Goal: Task Accomplishment & Management: Complete application form

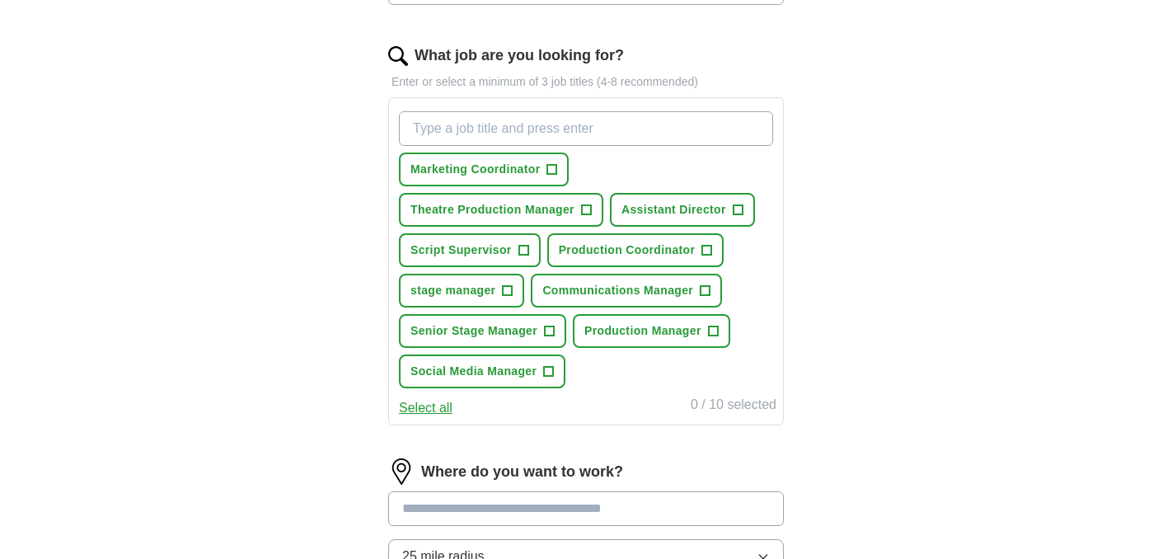
scroll to position [510, 0]
click at [525, 251] on span "+" at bounding box center [523, 249] width 10 height 13
click at [578, 248] on span "Production Coordinator" at bounding box center [627, 249] width 137 height 17
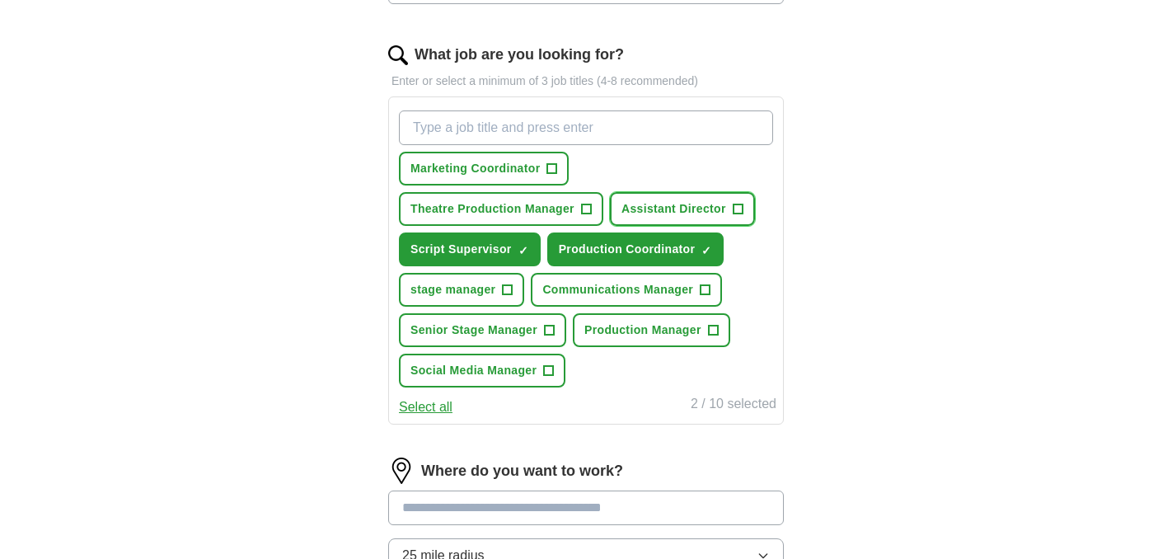
click at [654, 208] on span "Assistant Director" at bounding box center [673, 208] width 105 height 17
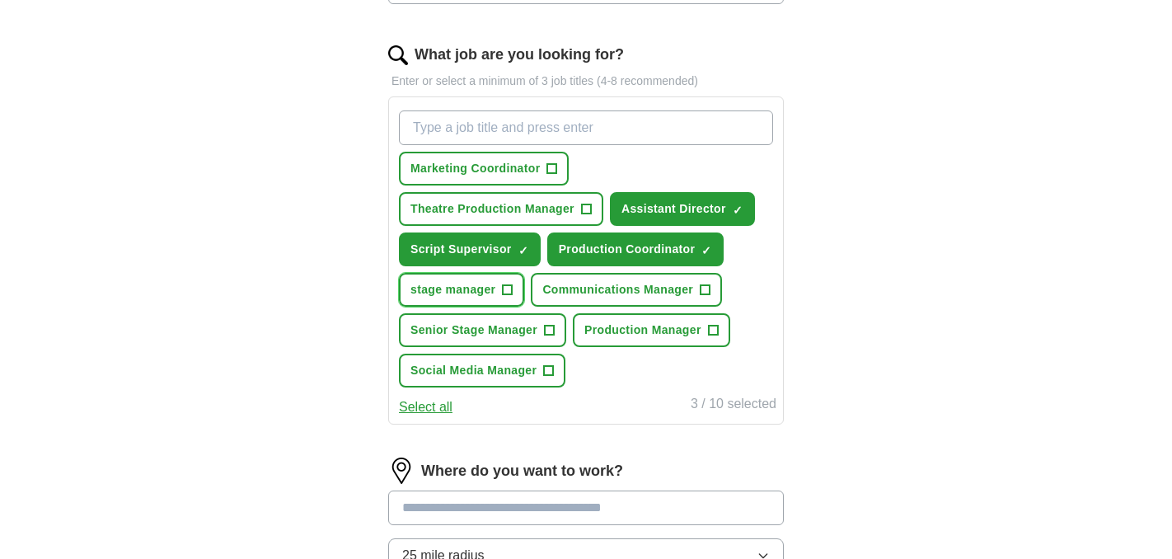
click at [456, 298] on button "stage manager +" at bounding box center [461, 290] width 125 height 34
click at [453, 323] on span "Senior Stage Manager" at bounding box center [473, 329] width 127 height 17
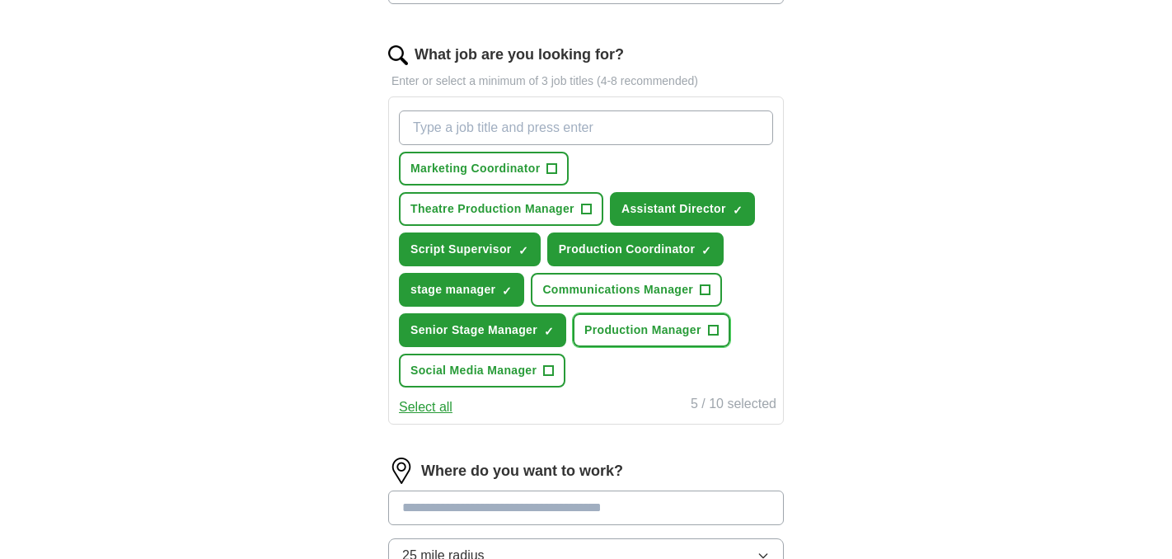
click at [608, 325] on span "Production Manager" at bounding box center [642, 329] width 117 height 17
click at [430, 406] on button "Select all" at bounding box center [426, 407] width 54 height 20
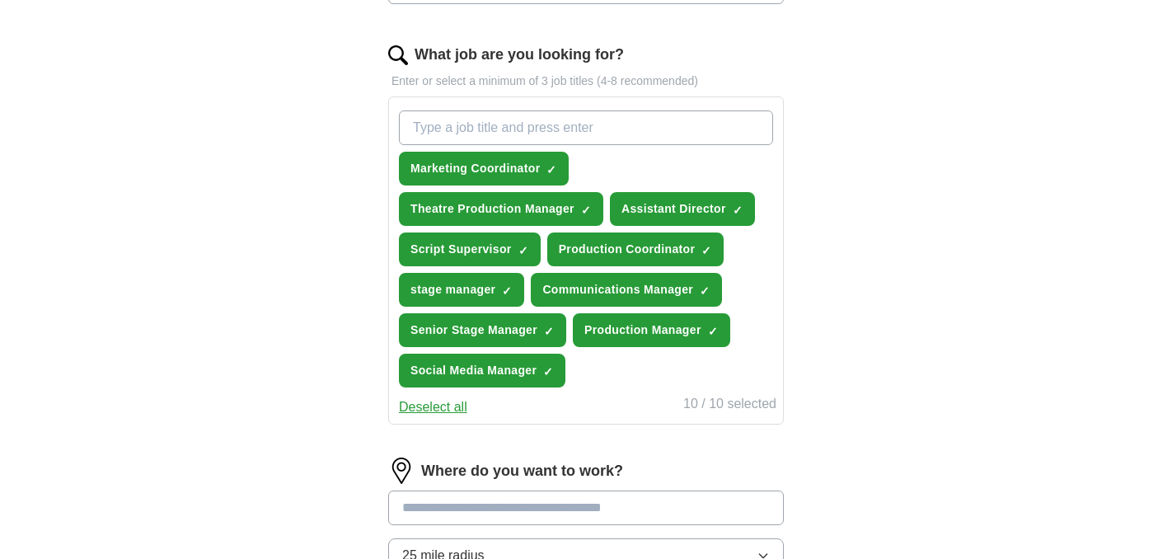
click at [422, 407] on button "Deselect all" at bounding box center [433, 407] width 68 height 20
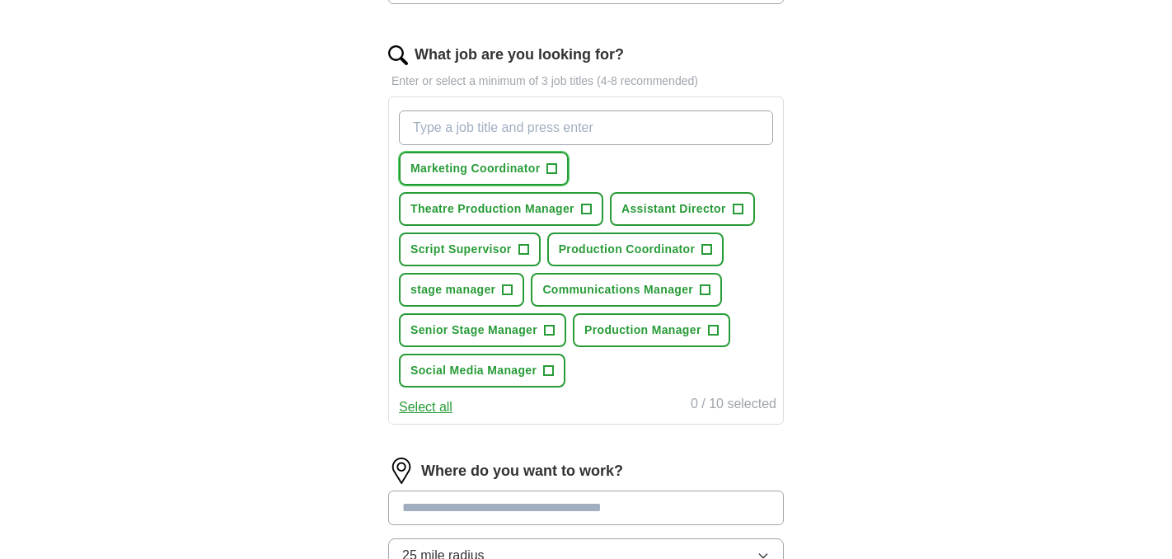
click at [465, 173] on span "Marketing Coordinator" at bounding box center [474, 168] width 129 height 17
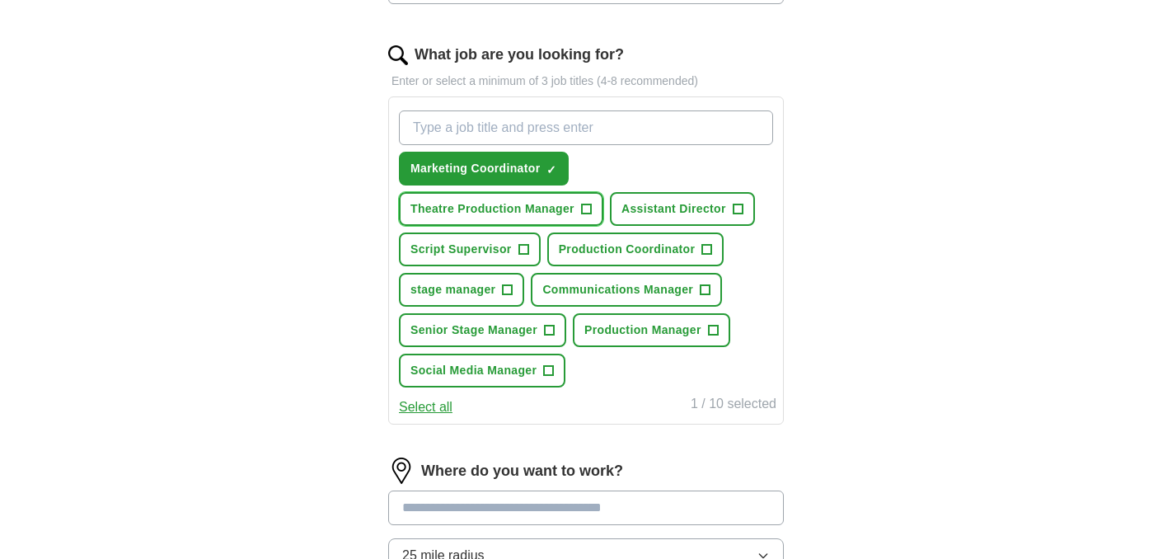
click at [468, 208] on span "Theatre Production Manager" at bounding box center [492, 208] width 164 height 17
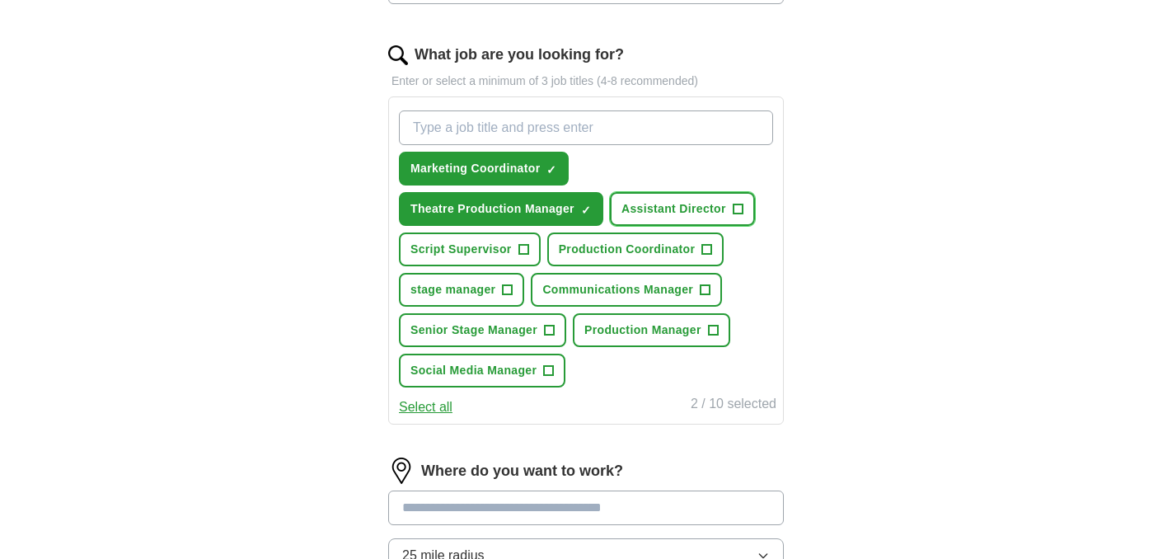
click at [641, 195] on button "Assistant Director +" at bounding box center [682, 209] width 145 height 34
click at [467, 260] on button "Script Supervisor +" at bounding box center [470, 249] width 142 height 34
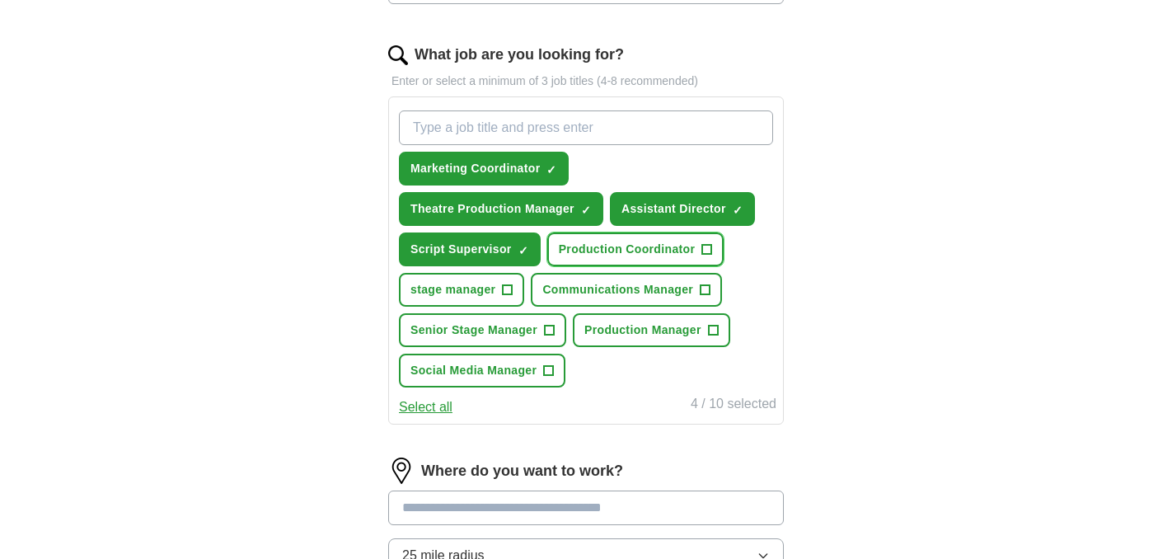
click at [578, 259] on button "Production Coordinator +" at bounding box center [635, 249] width 177 height 34
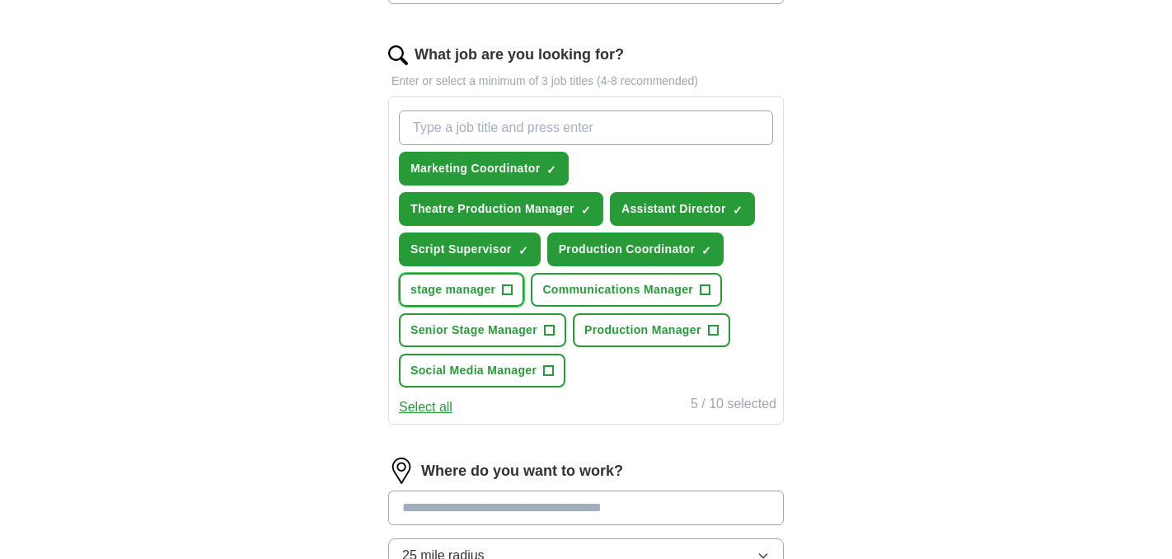
click at [456, 301] on button "stage manager +" at bounding box center [461, 290] width 125 height 34
click at [531, 327] on span "Senior Stage Manager" at bounding box center [473, 329] width 127 height 17
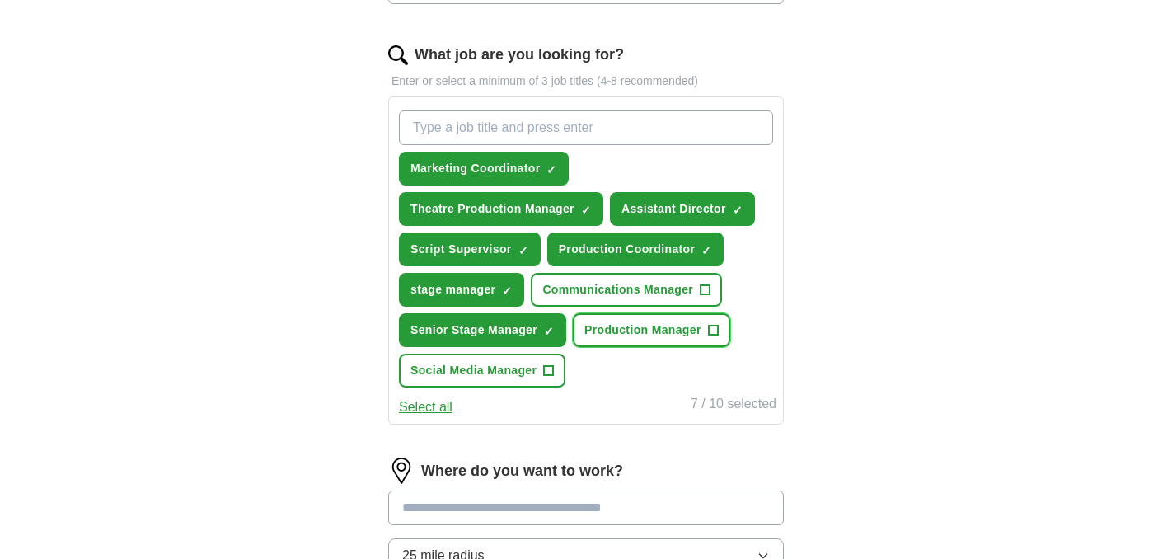
click at [605, 324] on span "Production Manager" at bounding box center [642, 329] width 117 height 17
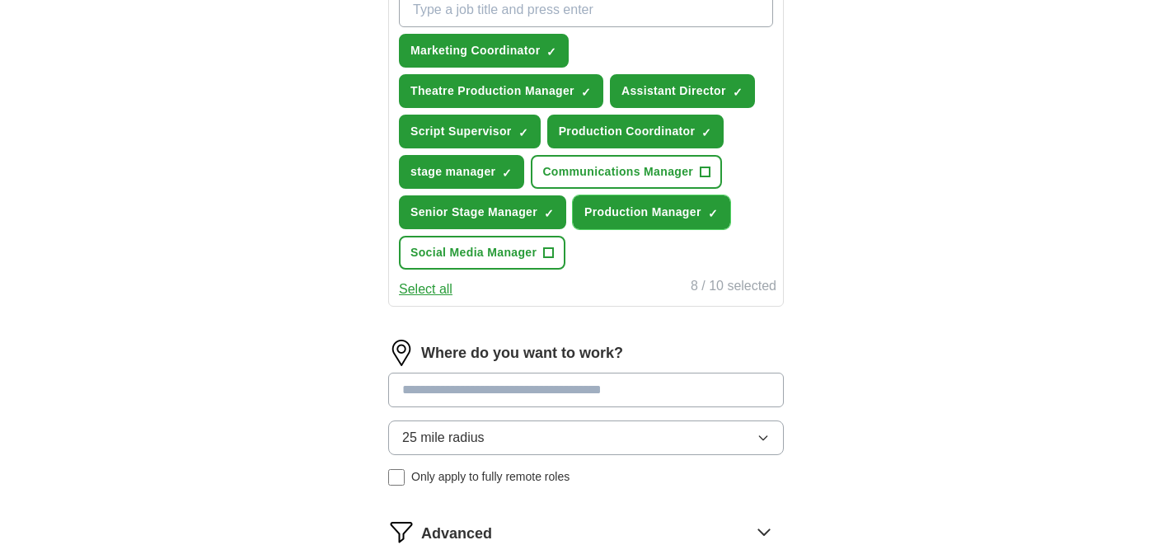
scroll to position [631, 0]
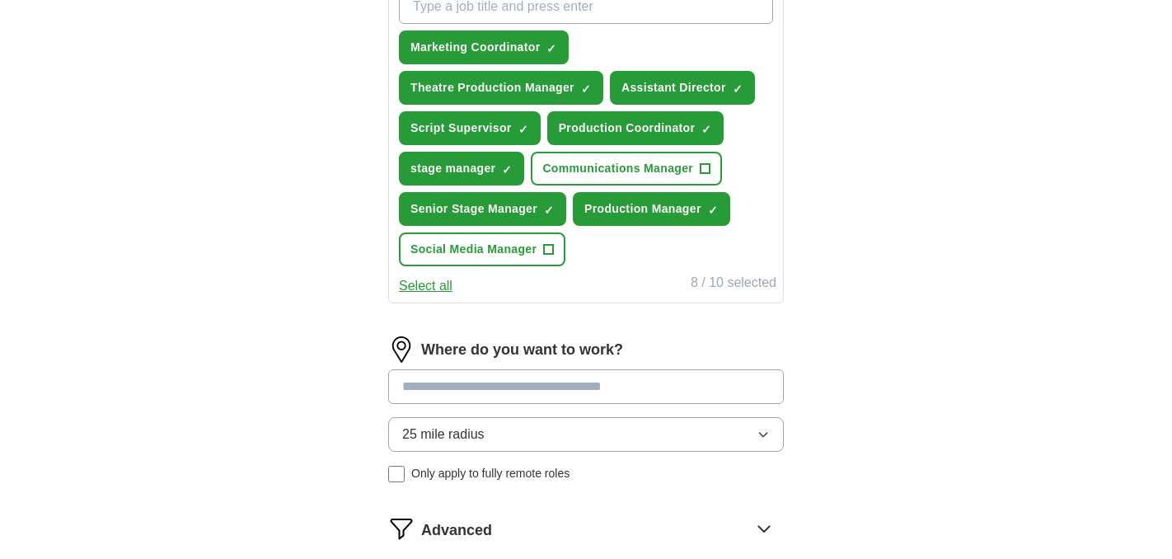
click at [565, 395] on input at bounding box center [585, 386] width 395 height 35
type input "**********"
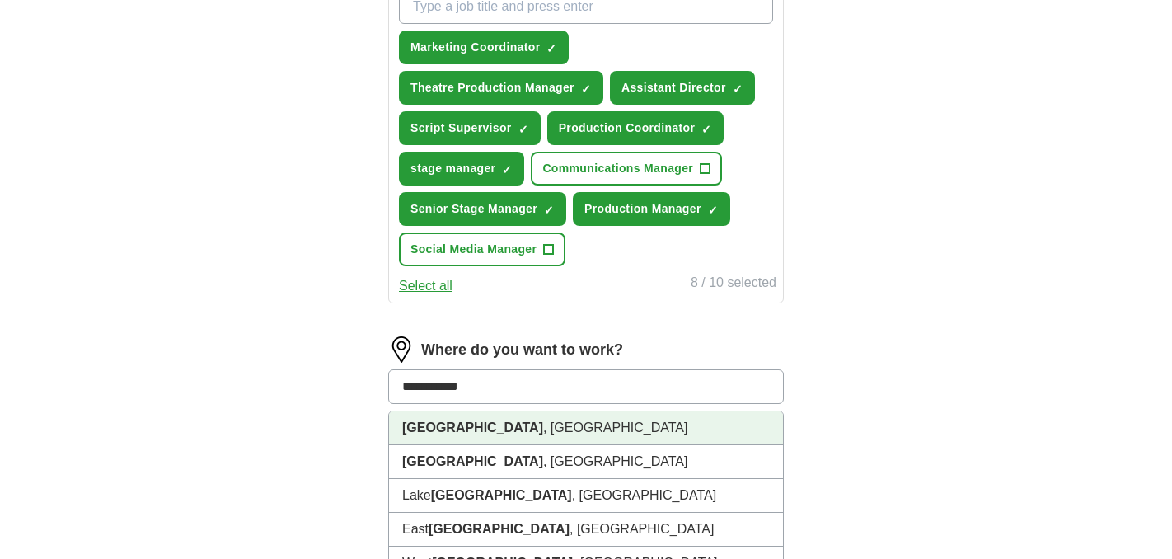
click at [564, 436] on li "[GEOGRAPHIC_DATA] , [GEOGRAPHIC_DATA]" at bounding box center [586, 428] width 394 height 34
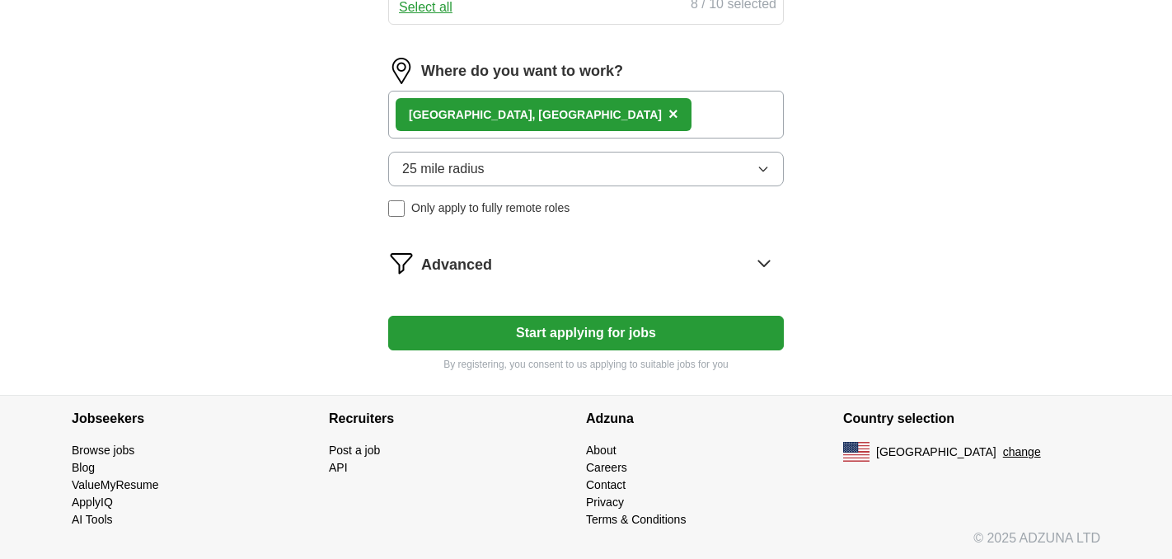
scroll to position [912, 0]
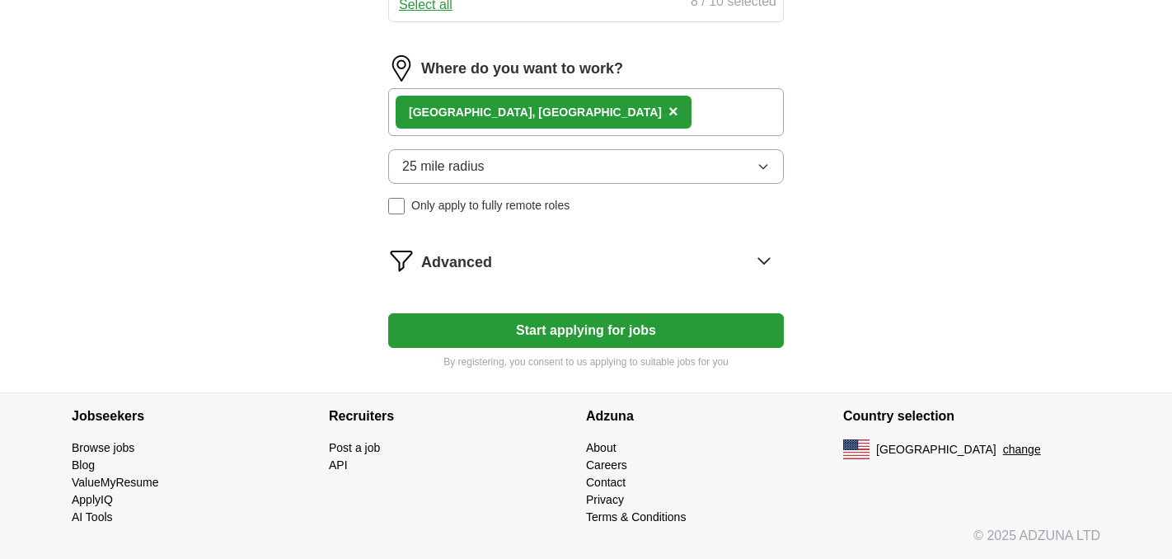
click at [562, 325] on button "Start applying for jobs" at bounding box center [585, 330] width 395 height 35
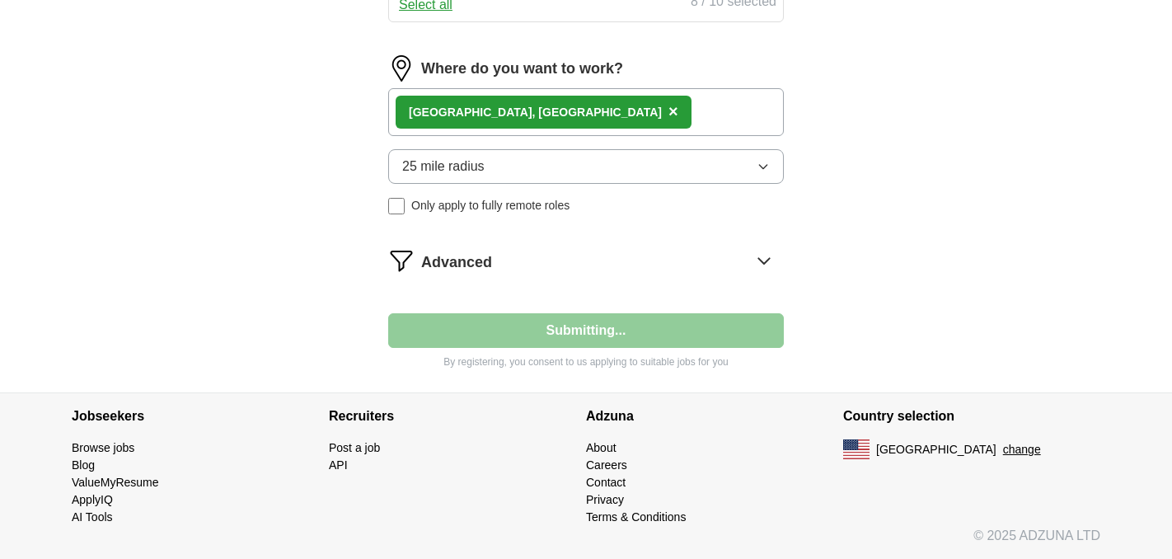
select select "**"
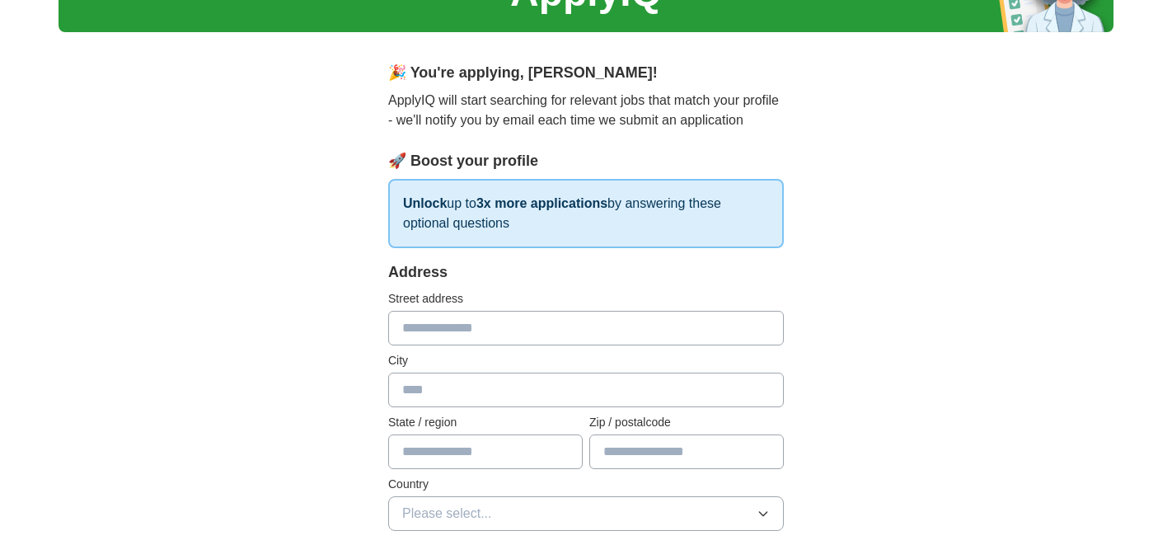
scroll to position [100, 0]
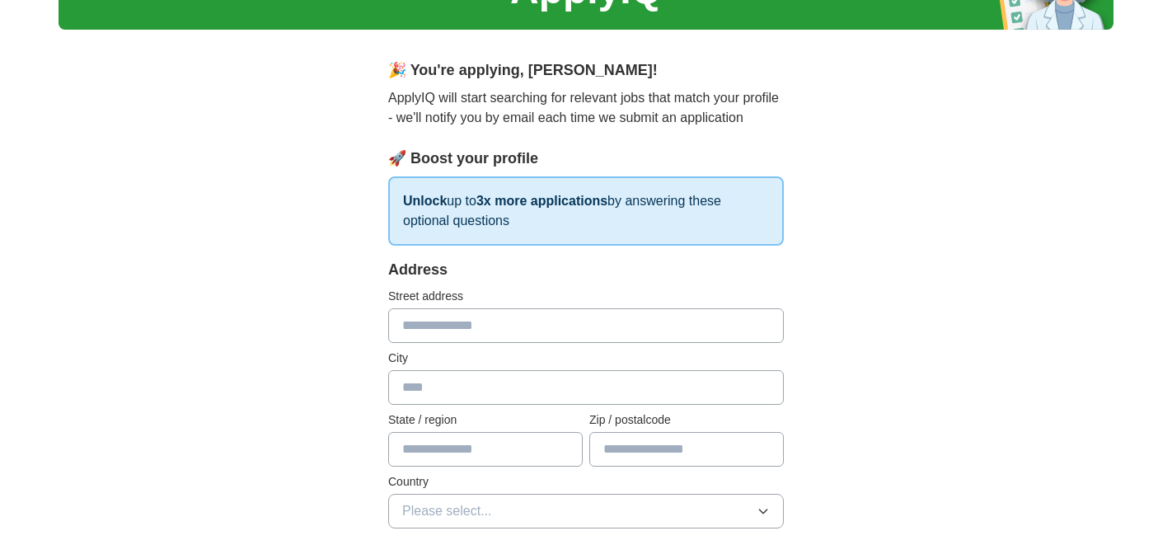
click at [561, 336] on input "text" at bounding box center [585, 325] width 395 height 35
type input "**********"
type input "**"
type input "*****"
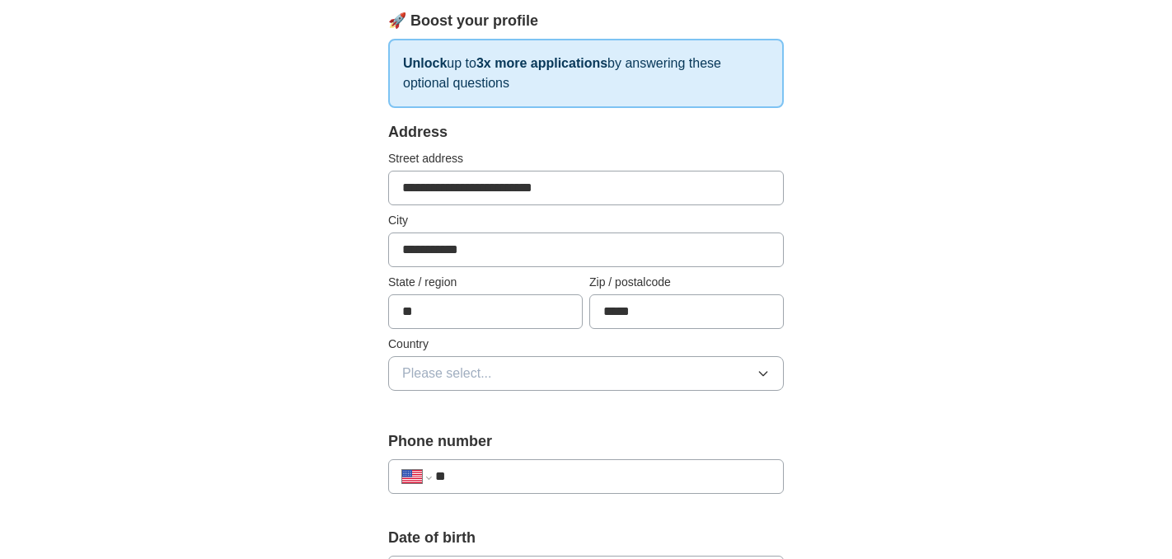
scroll to position [241, 0]
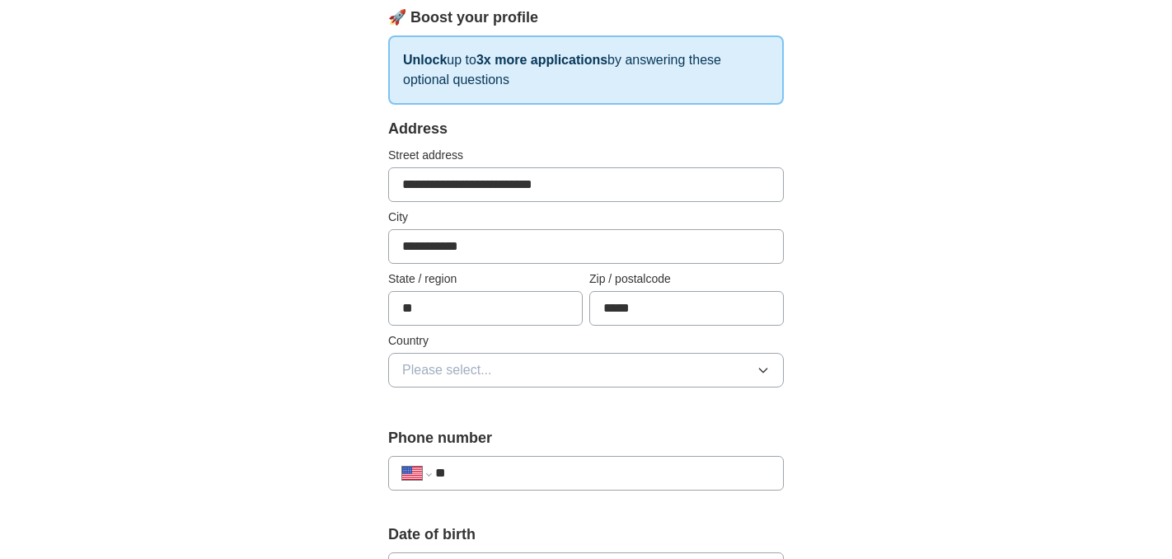
click at [503, 386] on button "Please select..." at bounding box center [585, 370] width 395 height 35
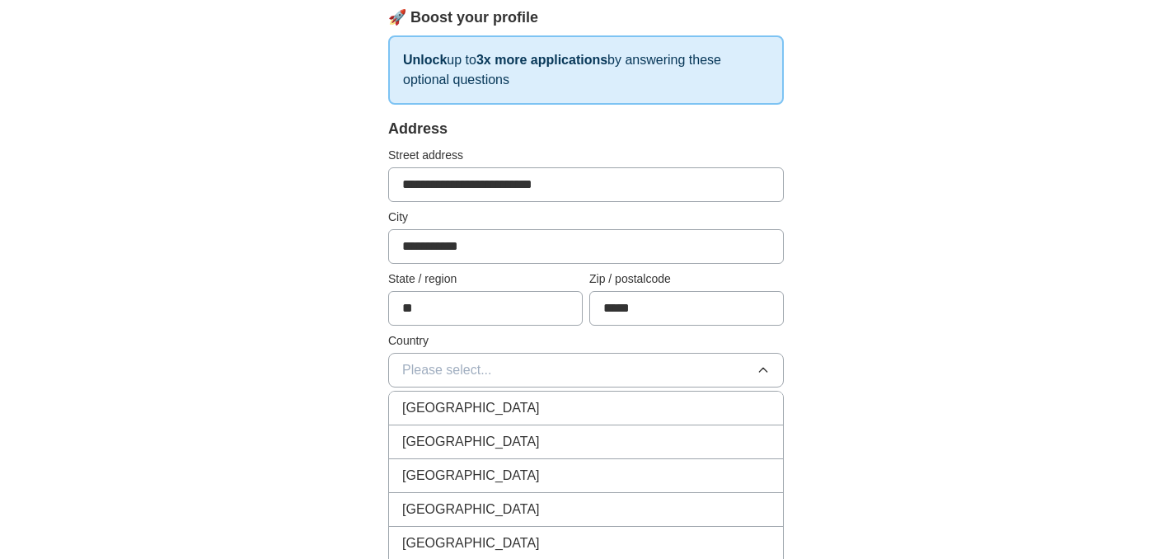
click at [495, 447] on div "[GEOGRAPHIC_DATA]" at bounding box center [585, 442] width 367 height 20
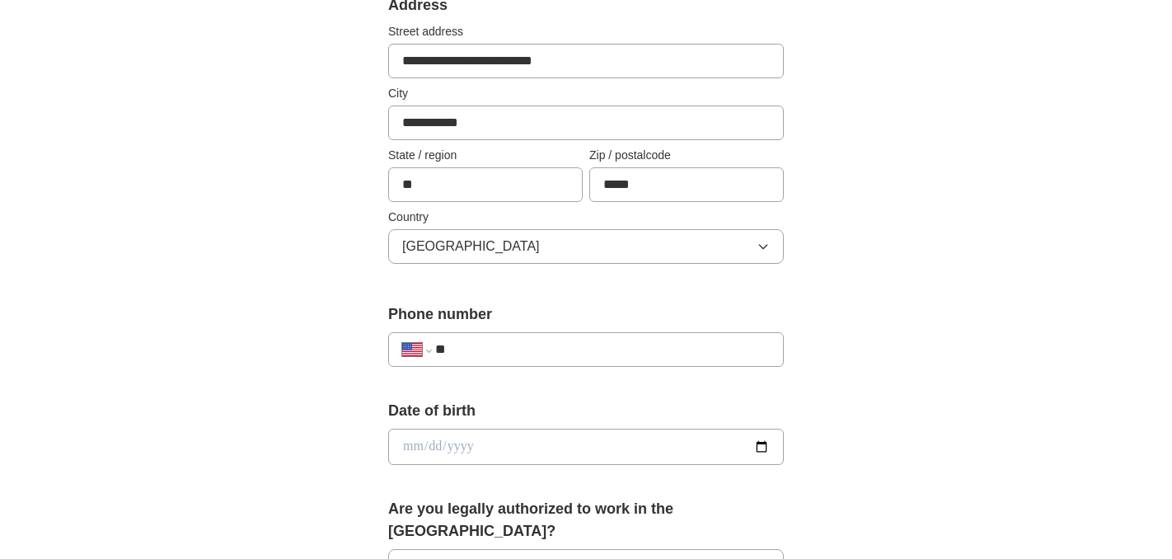
scroll to position [367, 0]
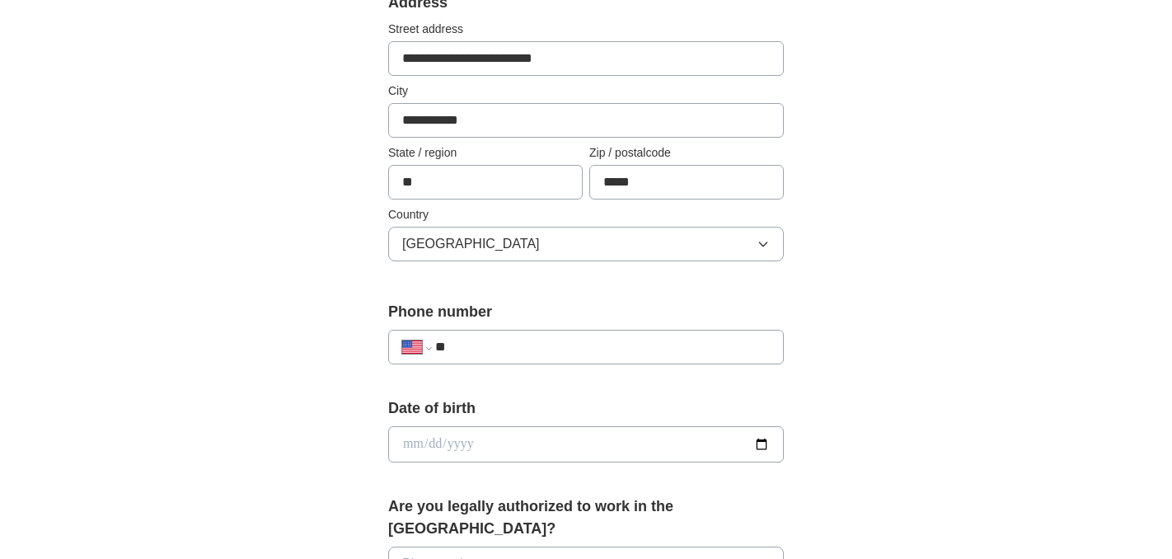
click at [497, 349] on input "**" at bounding box center [602, 347] width 334 height 20
type input "**********"
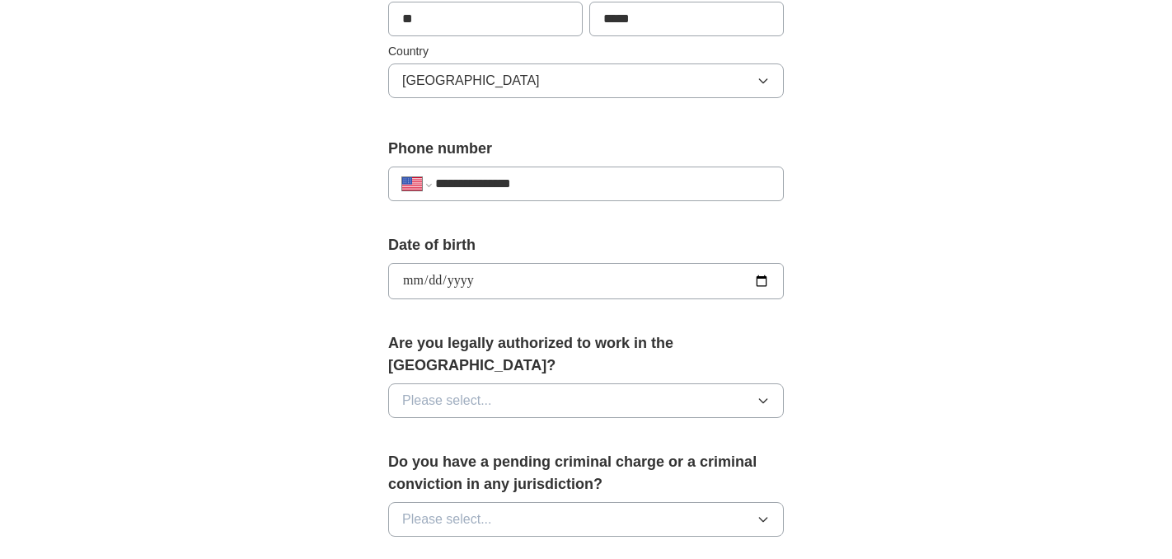
scroll to position [531, 0]
click at [503, 381] on button "Please select..." at bounding box center [585, 398] width 395 height 35
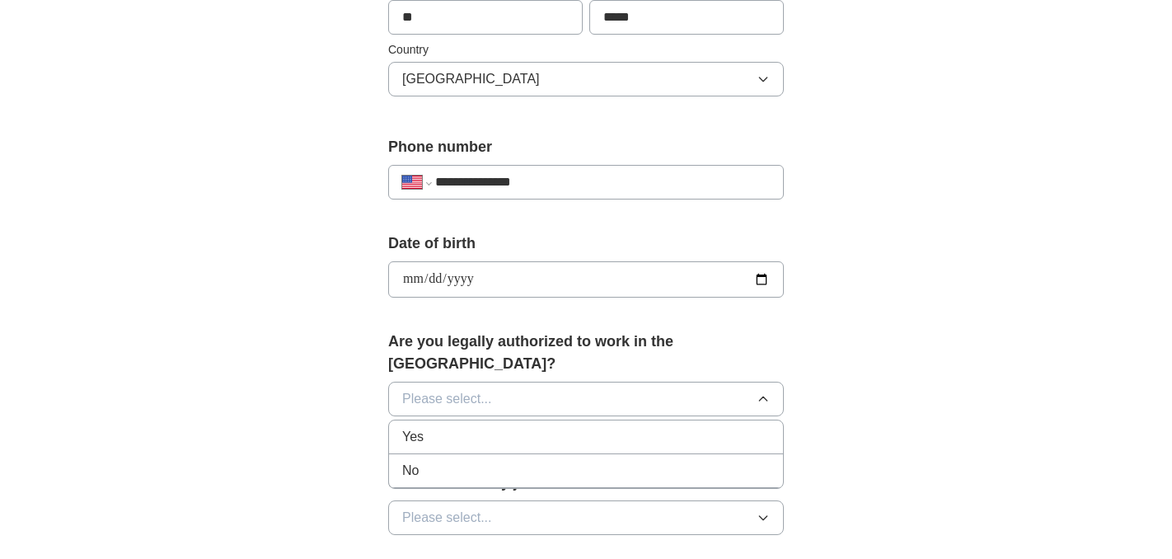
click at [493, 427] on div "Yes" at bounding box center [585, 437] width 367 height 20
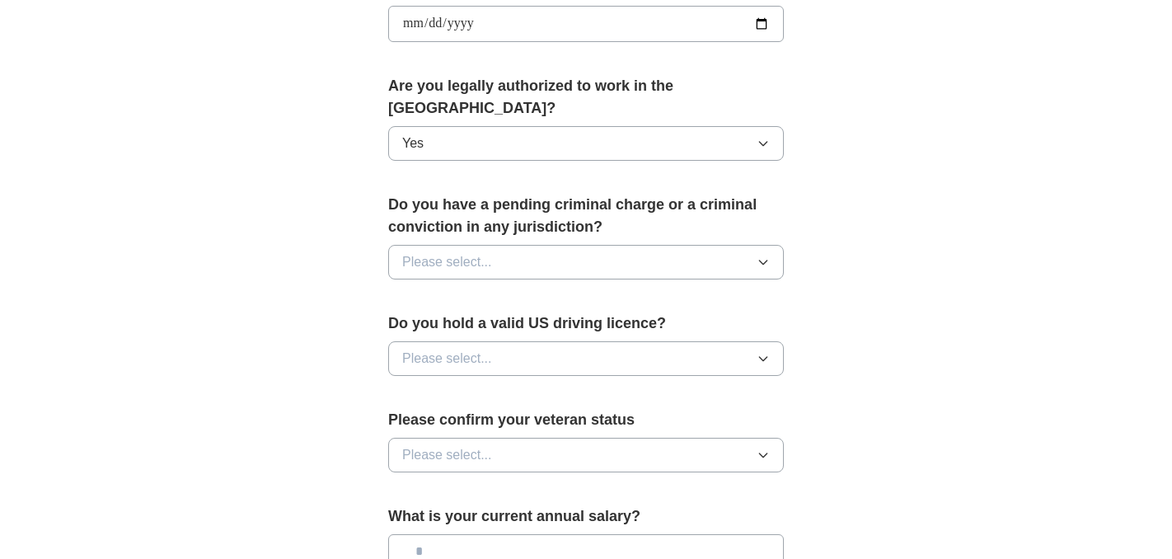
scroll to position [789, 0]
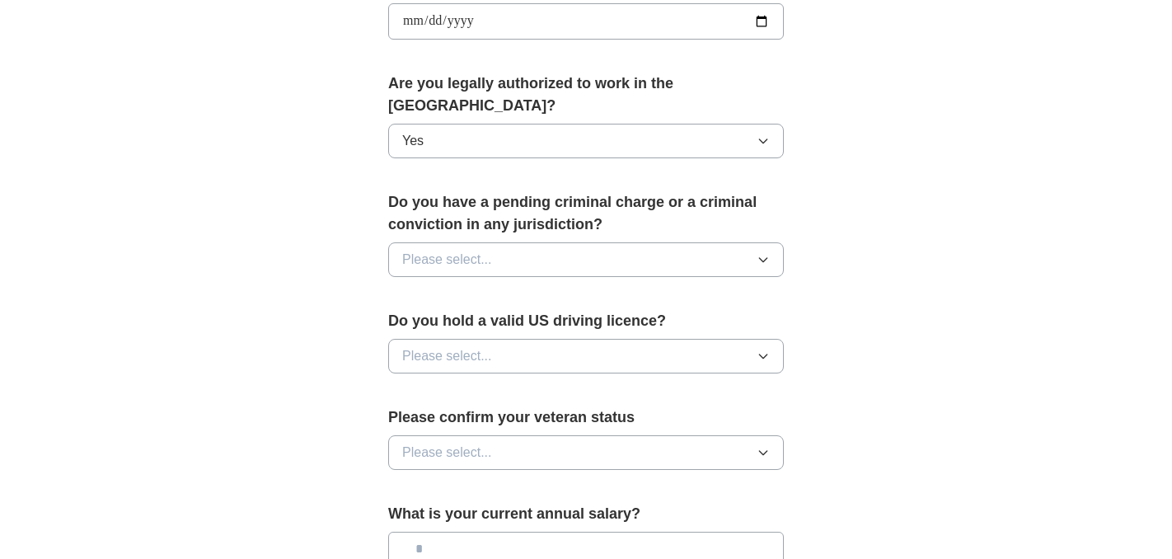
click at [496, 242] on button "Please select..." at bounding box center [585, 259] width 395 height 35
click at [487, 321] on div "No" at bounding box center [585, 331] width 367 height 20
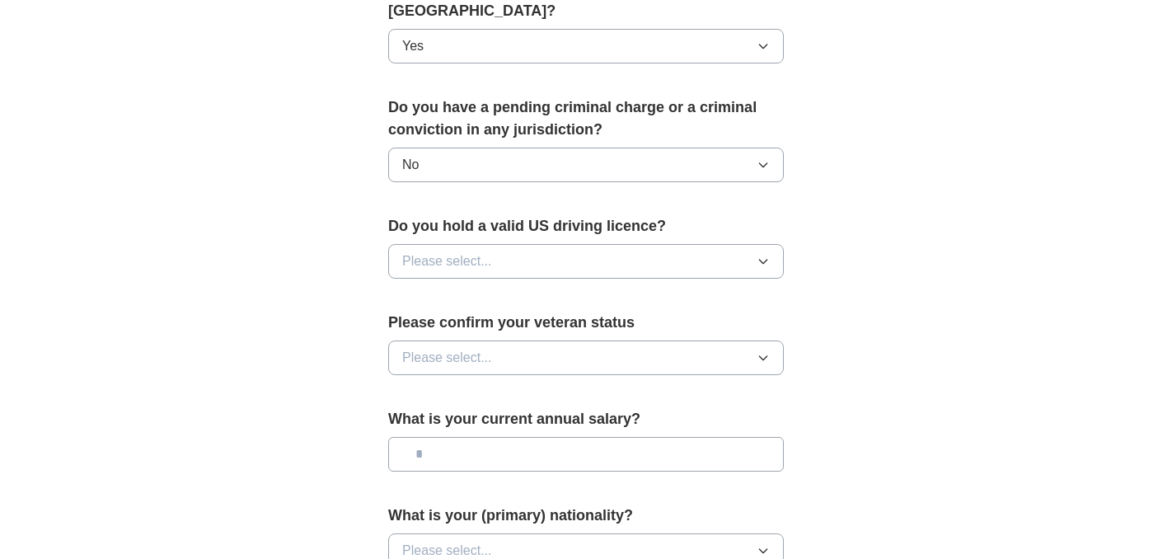
scroll to position [887, 0]
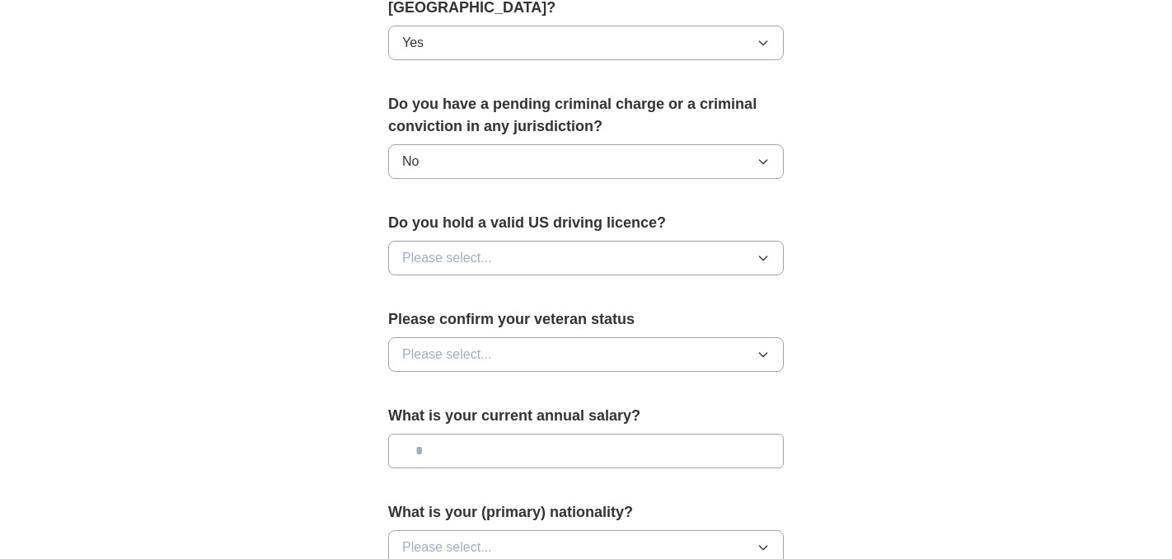
click at [492, 250] on button "Please select..." at bounding box center [585, 258] width 395 height 35
click at [485, 286] on div "Yes" at bounding box center [585, 296] width 367 height 20
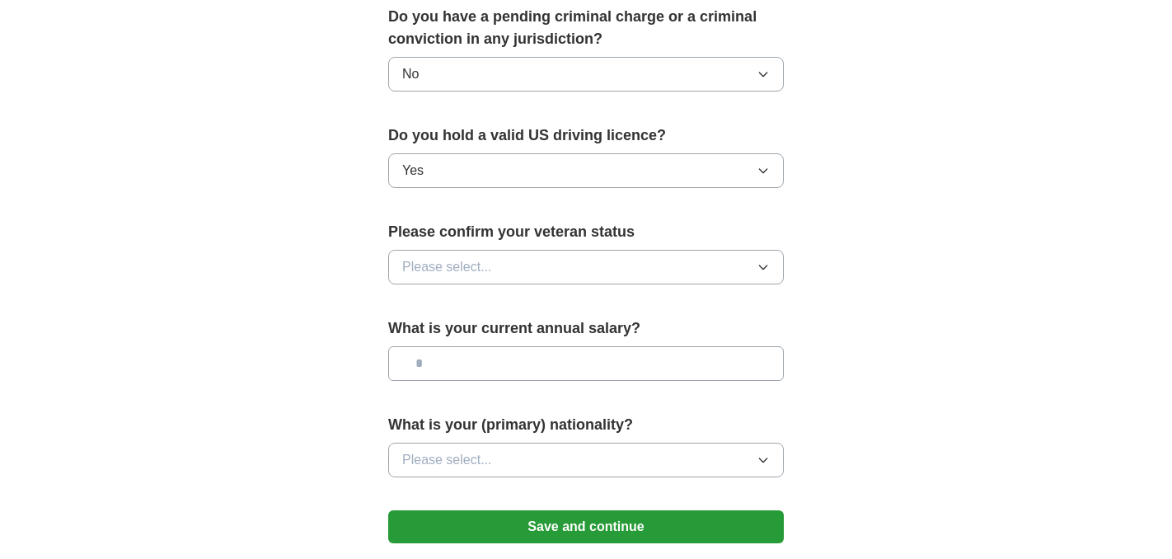
scroll to position [980, 0]
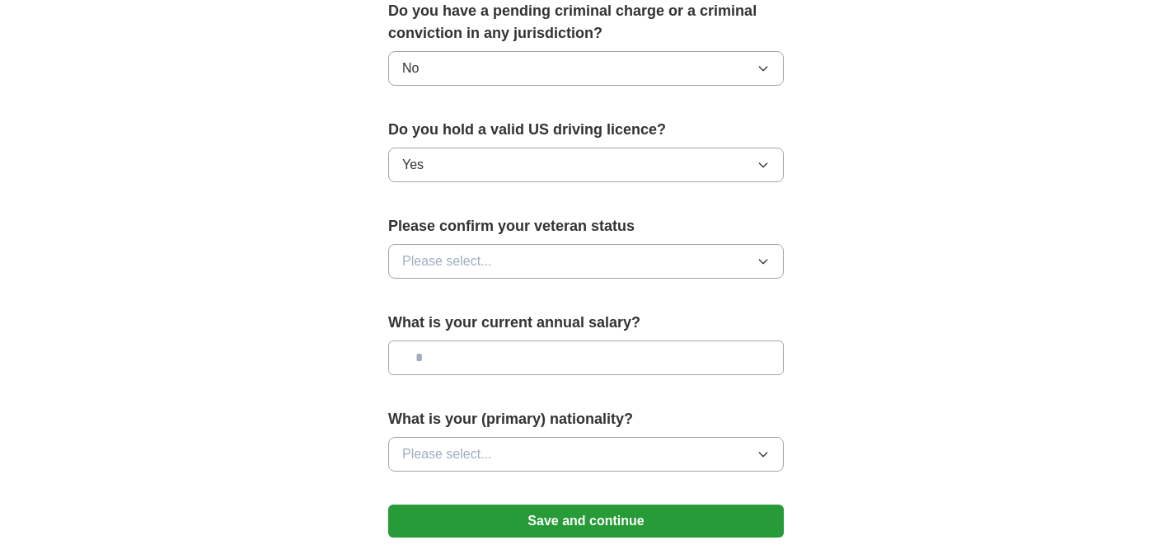
click at [487, 251] on span "Please select..." at bounding box center [447, 261] width 90 height 20
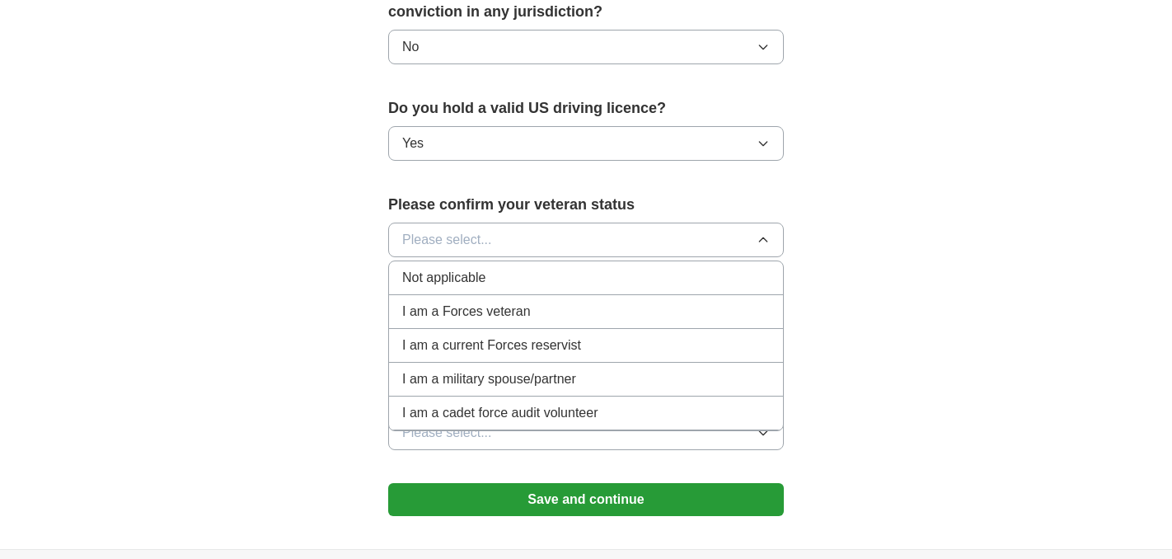
scroll to position [1007, 0]
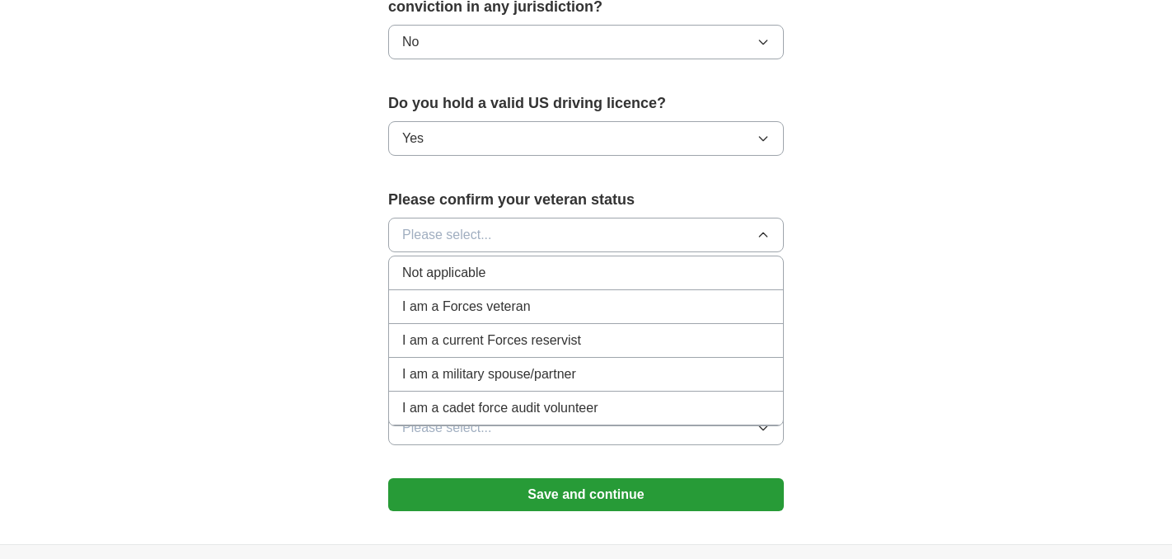
click at [456, 263] on span "Not applicable" at bounding box center [443, 273] width 83 height 20
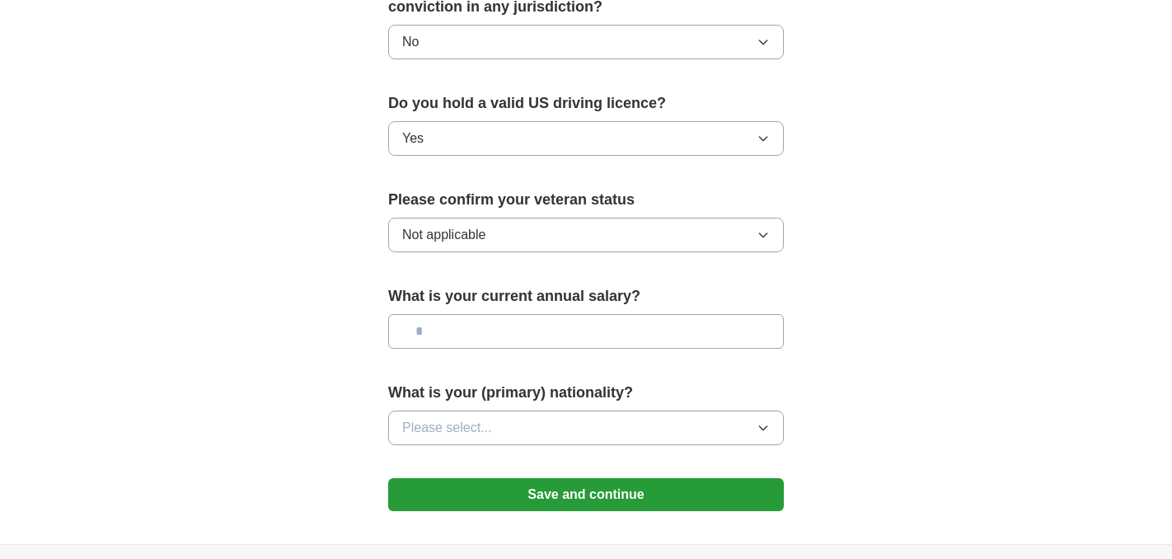
click at [451, 324] on input "text" at bounding box center [585, 331] width 395 height 35
type input "********"
click at [465, 418] on span "Please select..." at bounding box center [447, 428] width 90 height 20
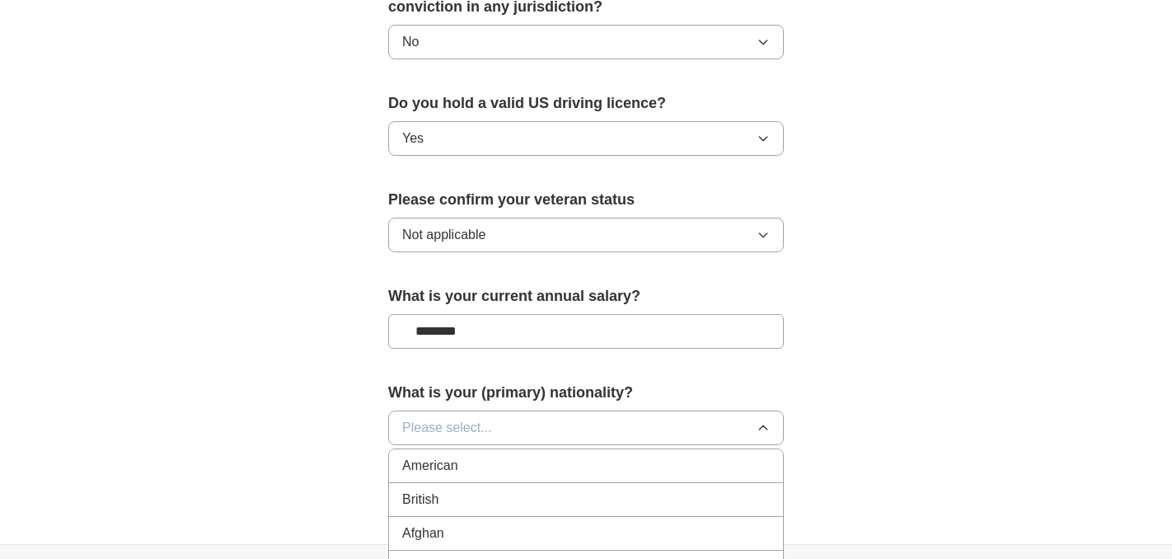
click at [465, 449] on li "American" at bounding box center [586, 466] width 394 height 34
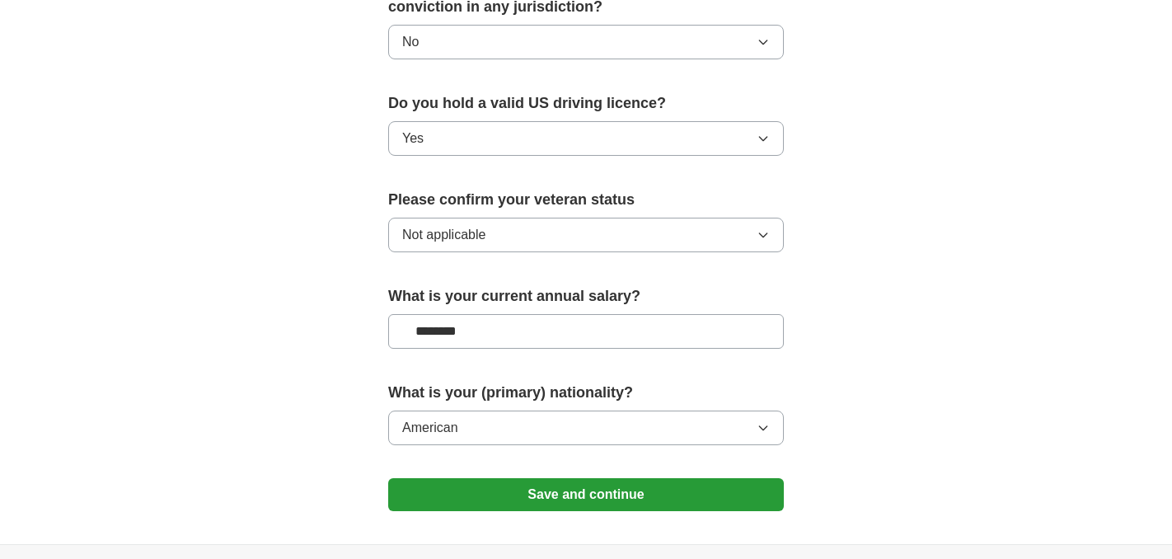
click at [565, 478] on button "Save and continue" at bounding box center [585, 494] width 395 height 33
